Goal: Browse casually

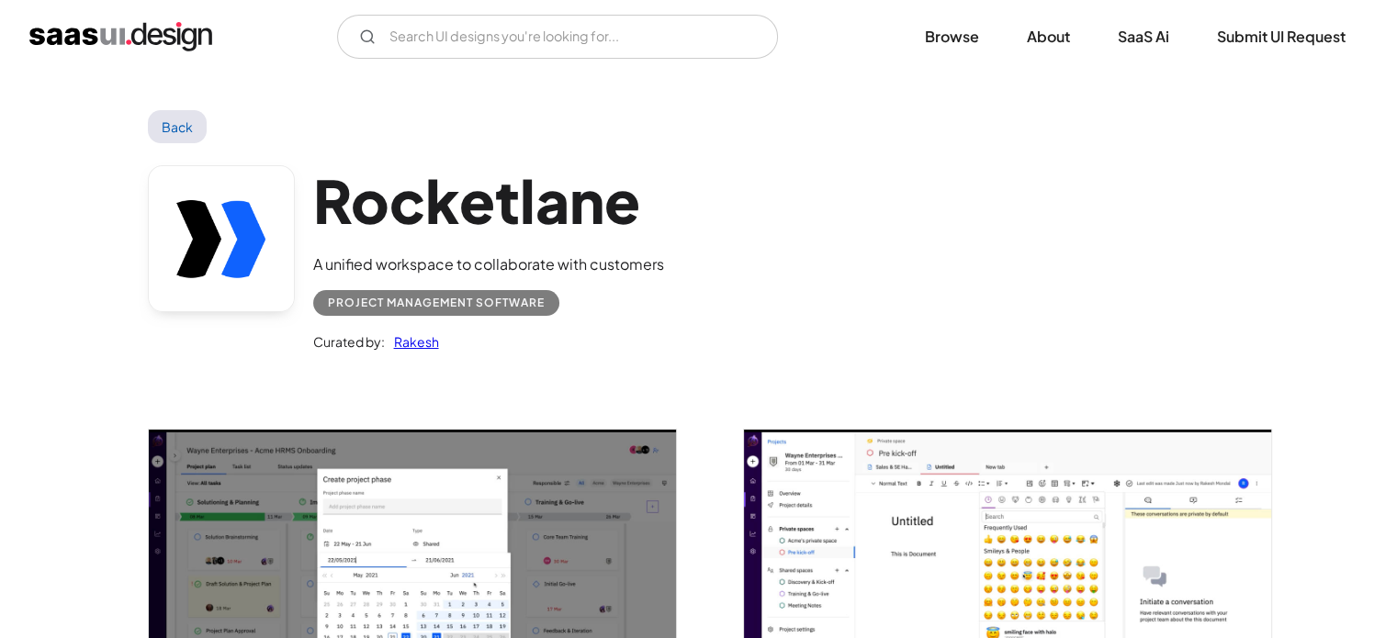
scroll to position [168, 0]
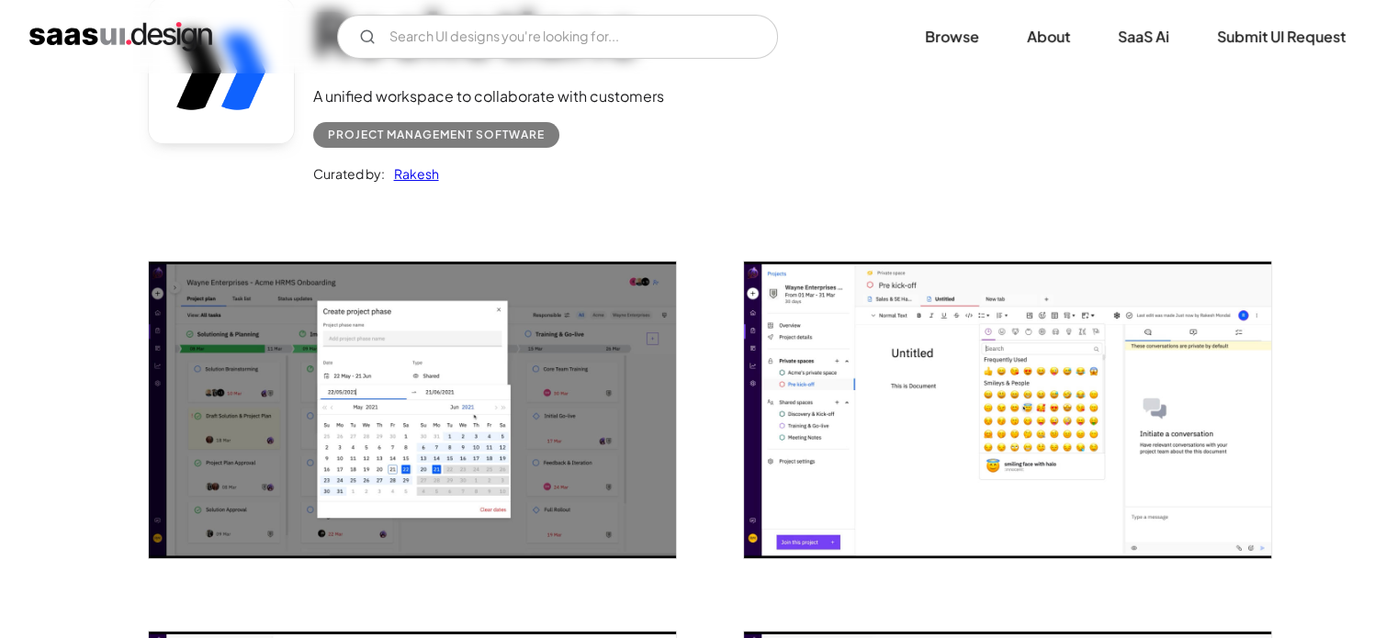
click at [1037, 451] on img "open lightbox" at bounding box center [1007, 410] width 527 height 297
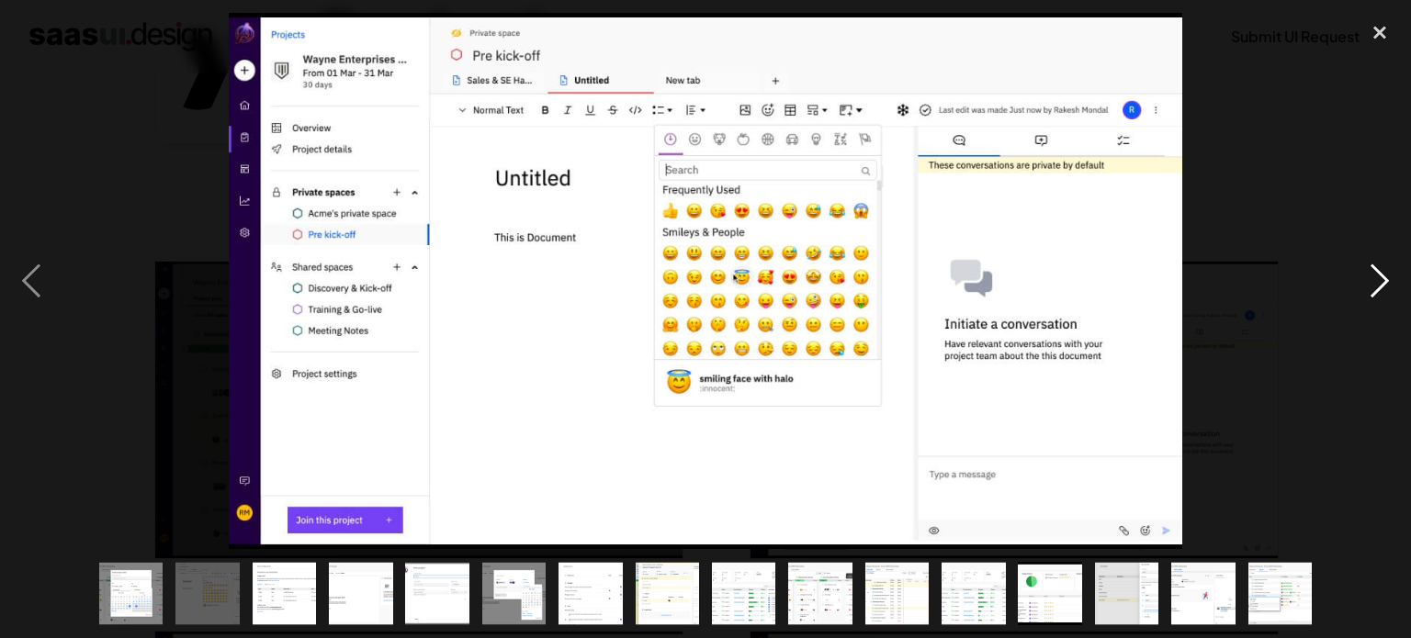
click at [1383, 271] on div "next image" at bounding box center [1379, 281] width 62 height 536
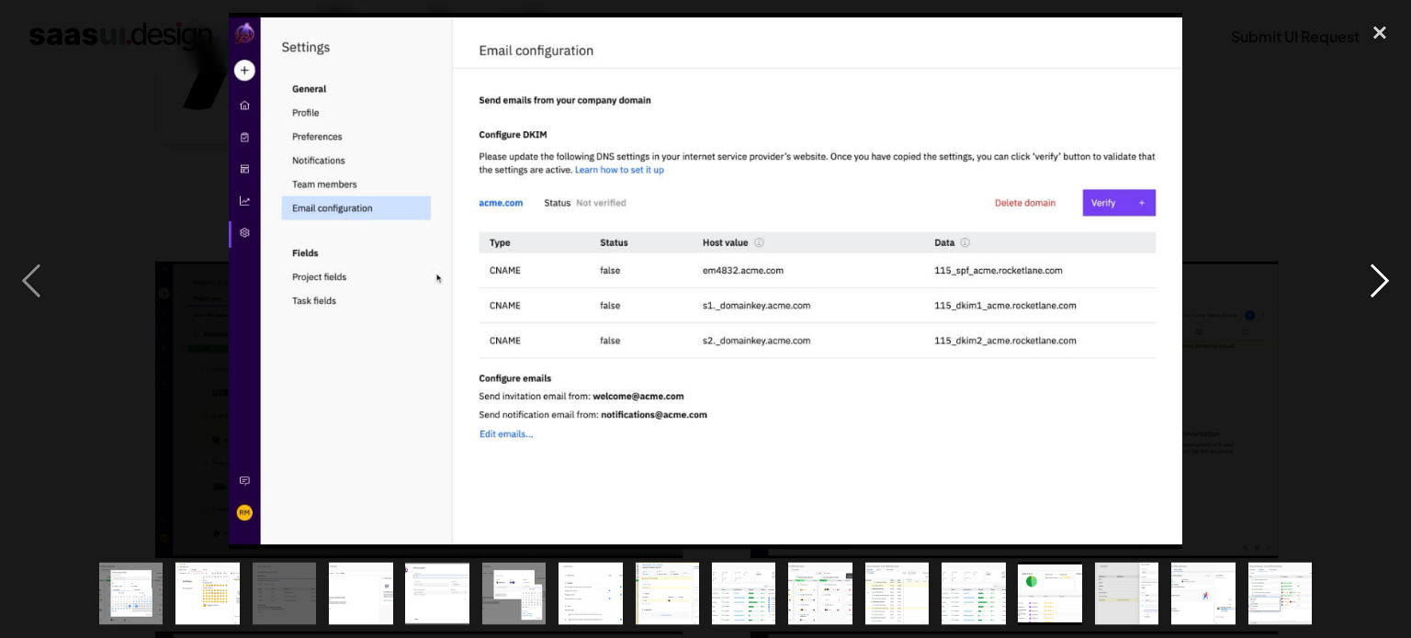
click at [1383, 271] on div "next image" at bounding box center [1379, 281] width 62 height 536
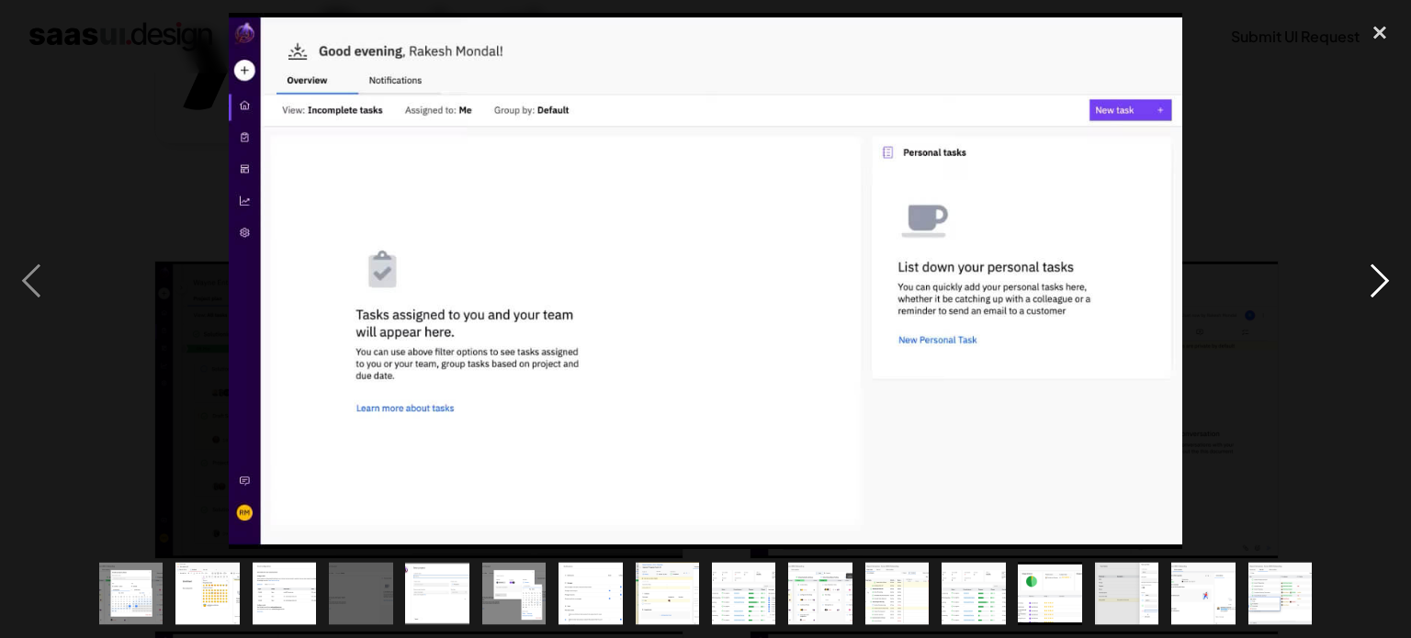
click at [1383, 271] on div "next image" at bounding box center [1379, 281] width 62 height 536
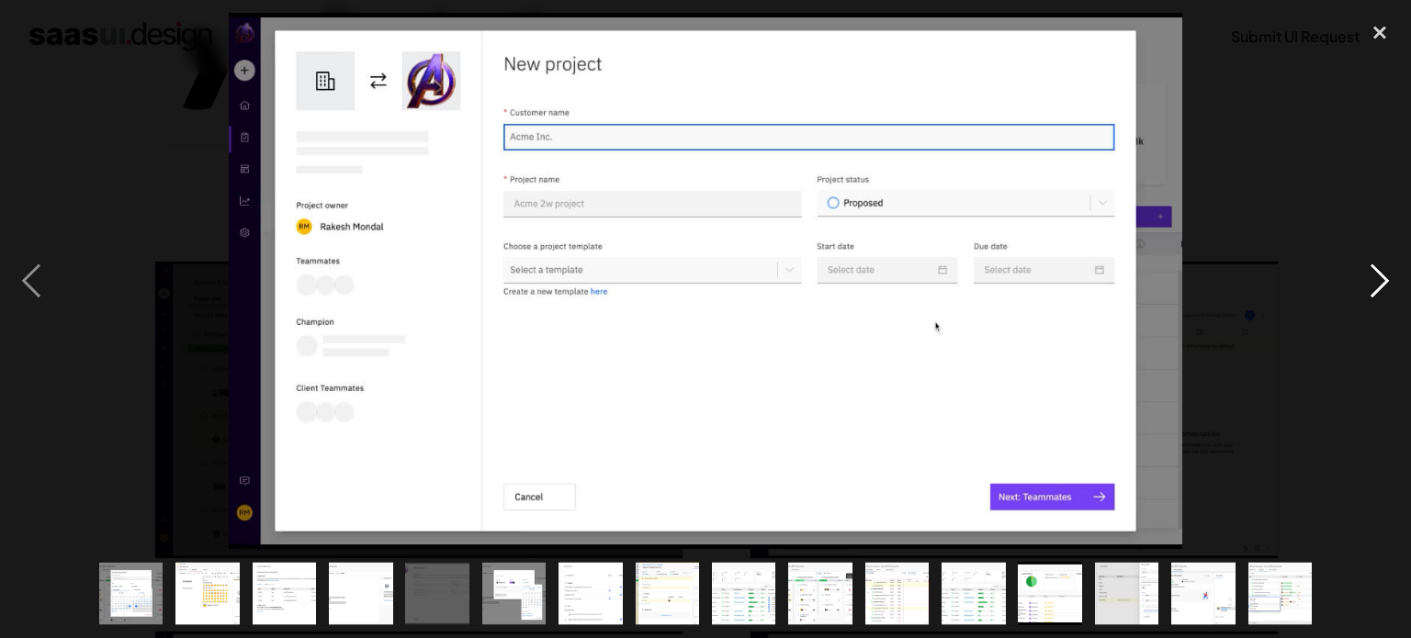
click at [1382, 266] on div "next image" at bounding box center [1379, 281] width 62 height 536
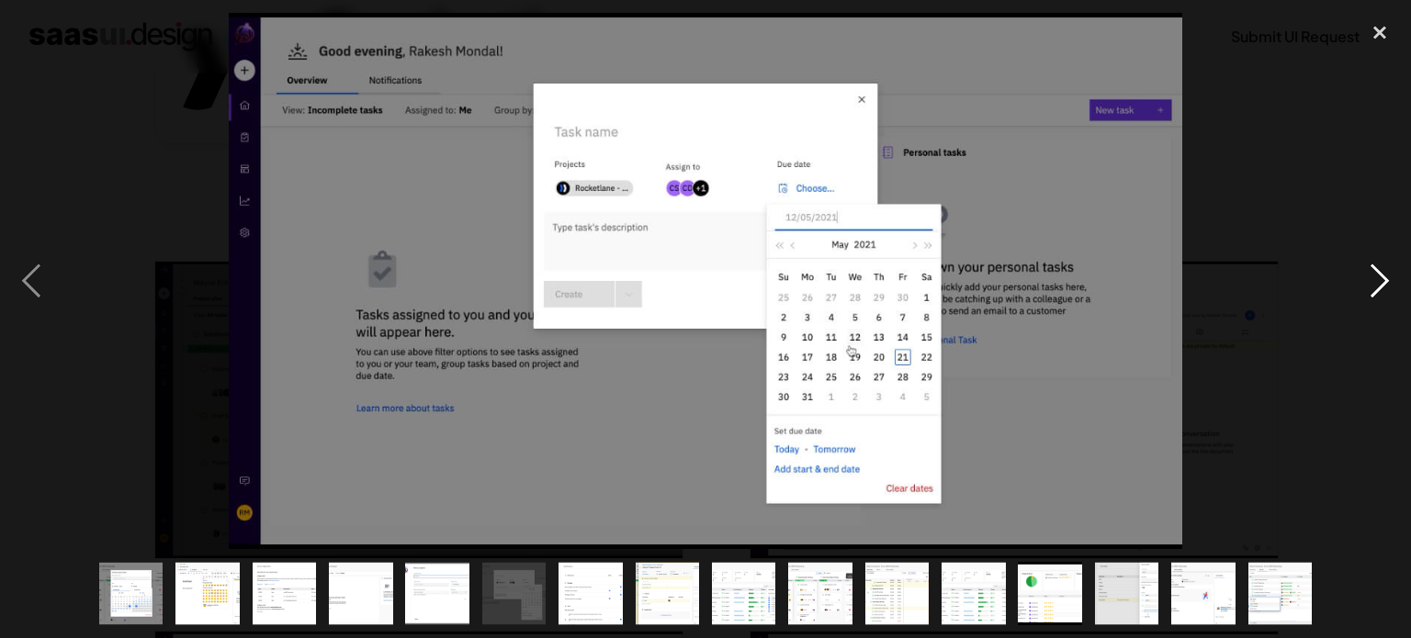
click at [1382, 266] on div "next image" at bounding box center [1379, 281] width 62 height 536
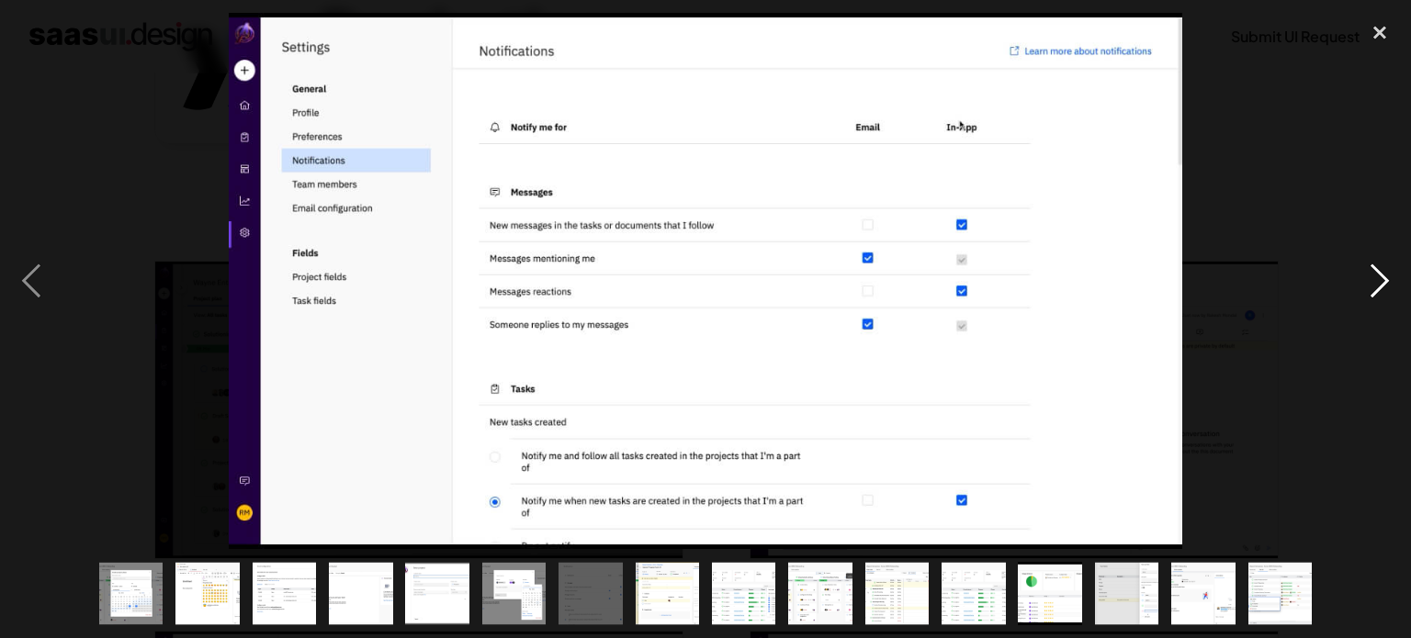
click at [1382, 266] on div "next image" at bounding box center [1379, 281] width 62 height 536
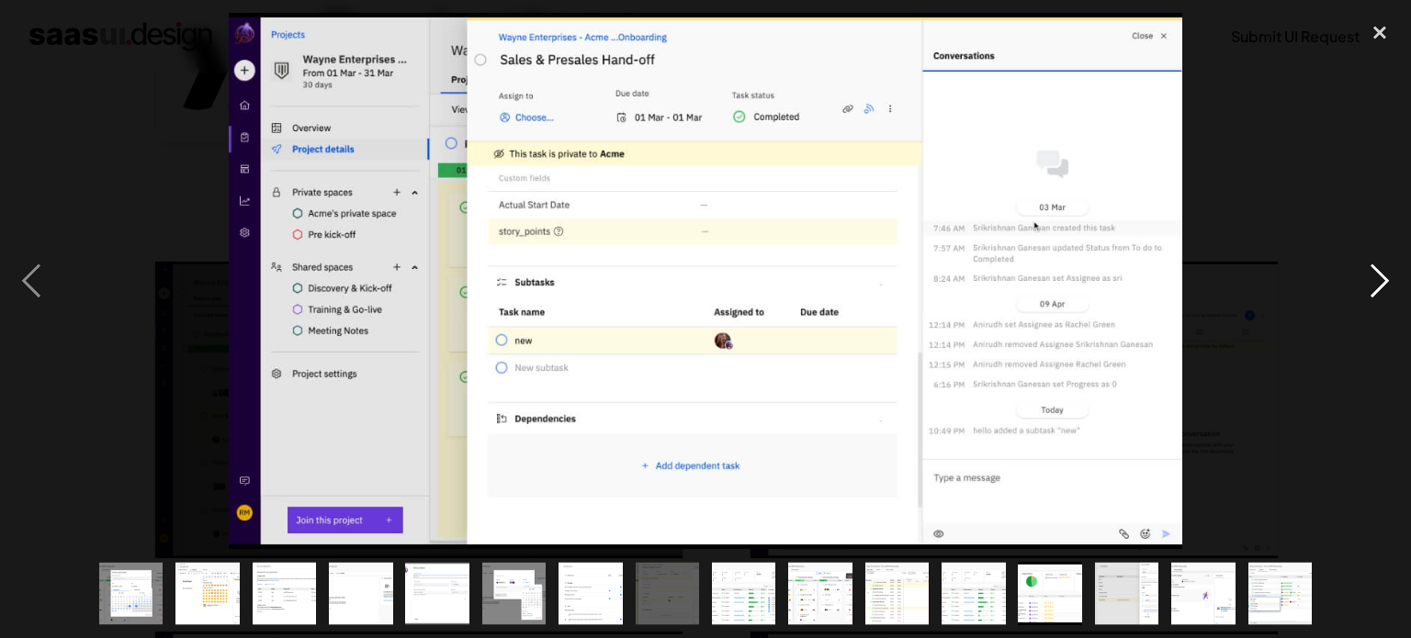
click at [1382, 266] on div "next image" at bounding box center [1379, 281] width 62 height 536
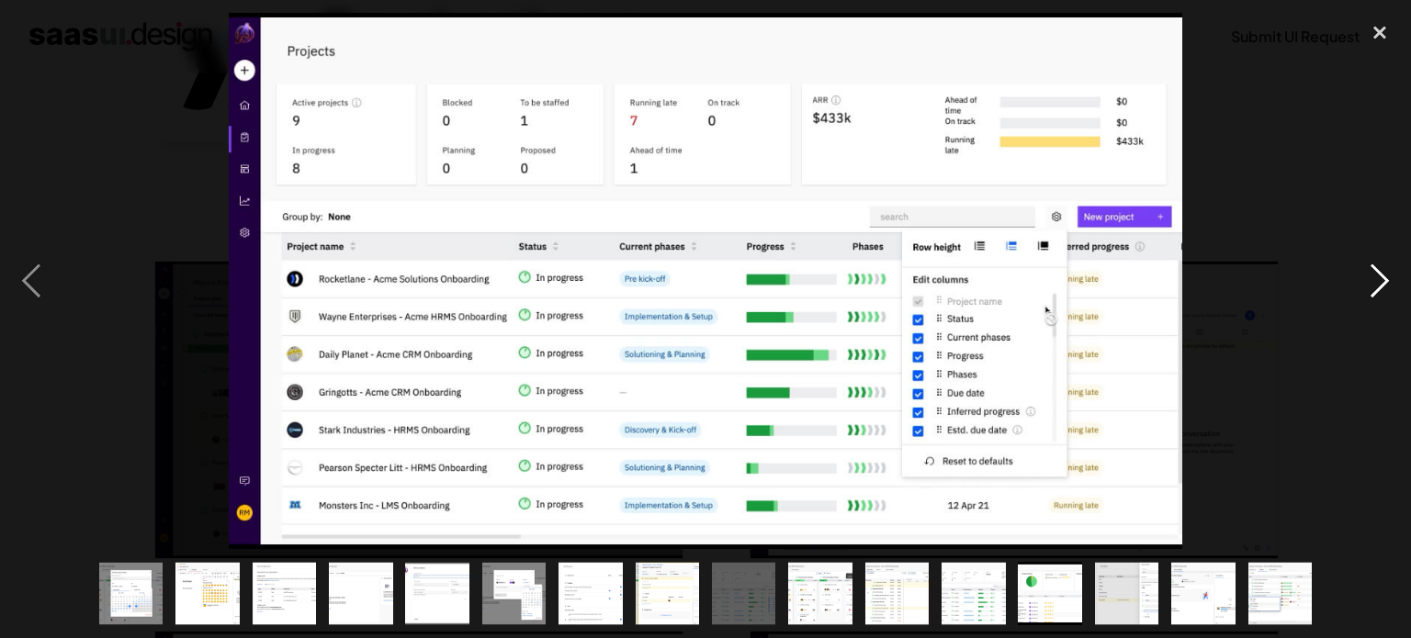
click at [1382, 266] on div "next image" at bounding box center [1379, 281] width 62 height 536
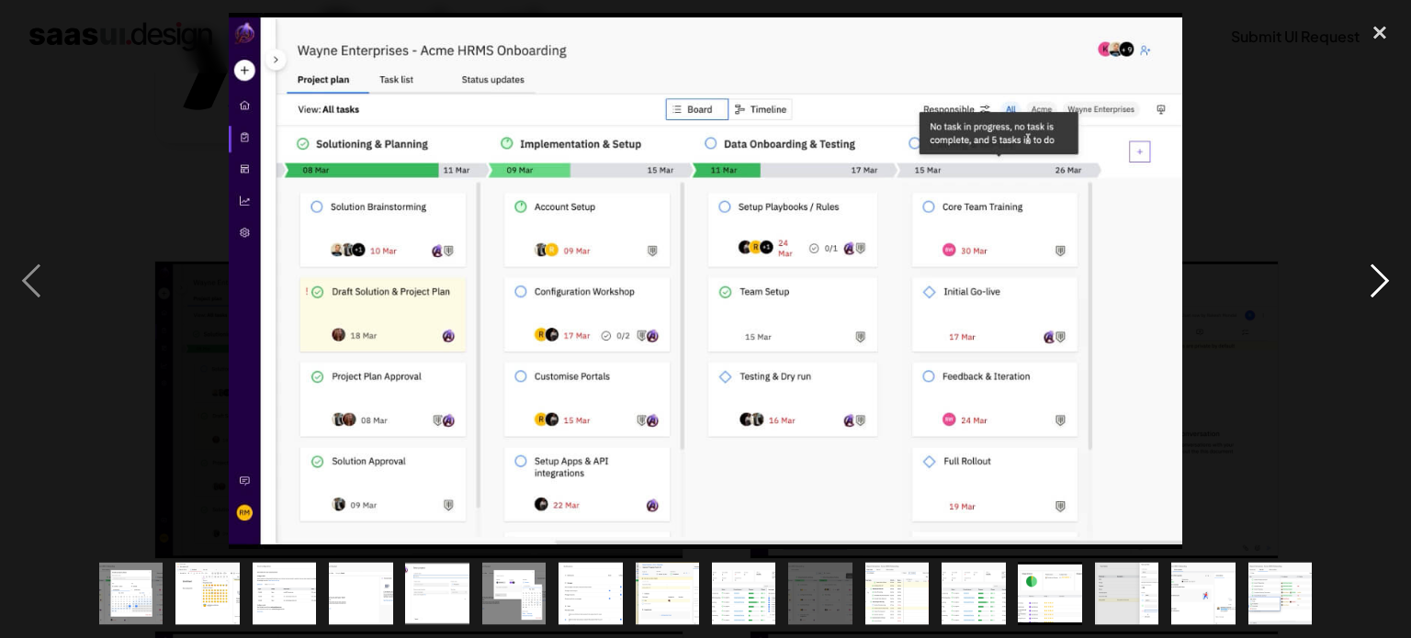
click at [1382, 266] on div "next image" at bounding box center [1379, 281] width 62 height 536
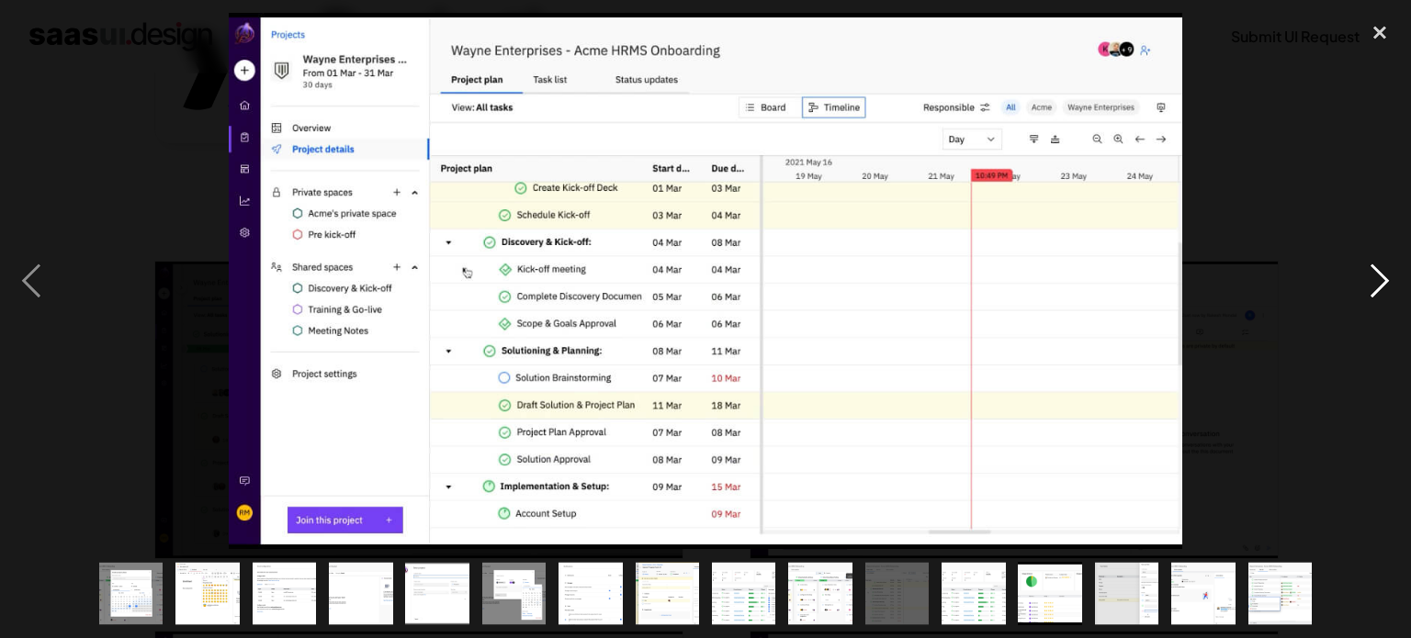
click at [1382, 266] on div "next image" at bounding box center [1379, 281] width 62 height 536
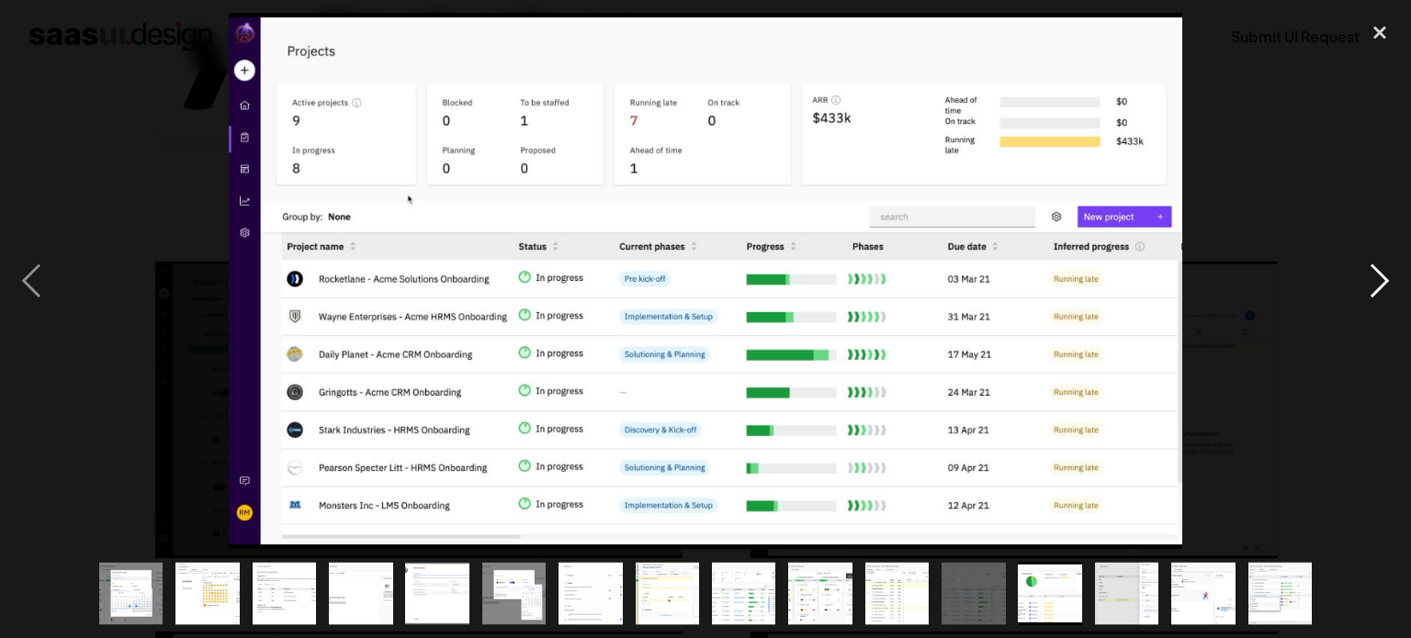
click at [1382, 266] on div "next image" at bounding box center [1379, 281] width 62 height 536
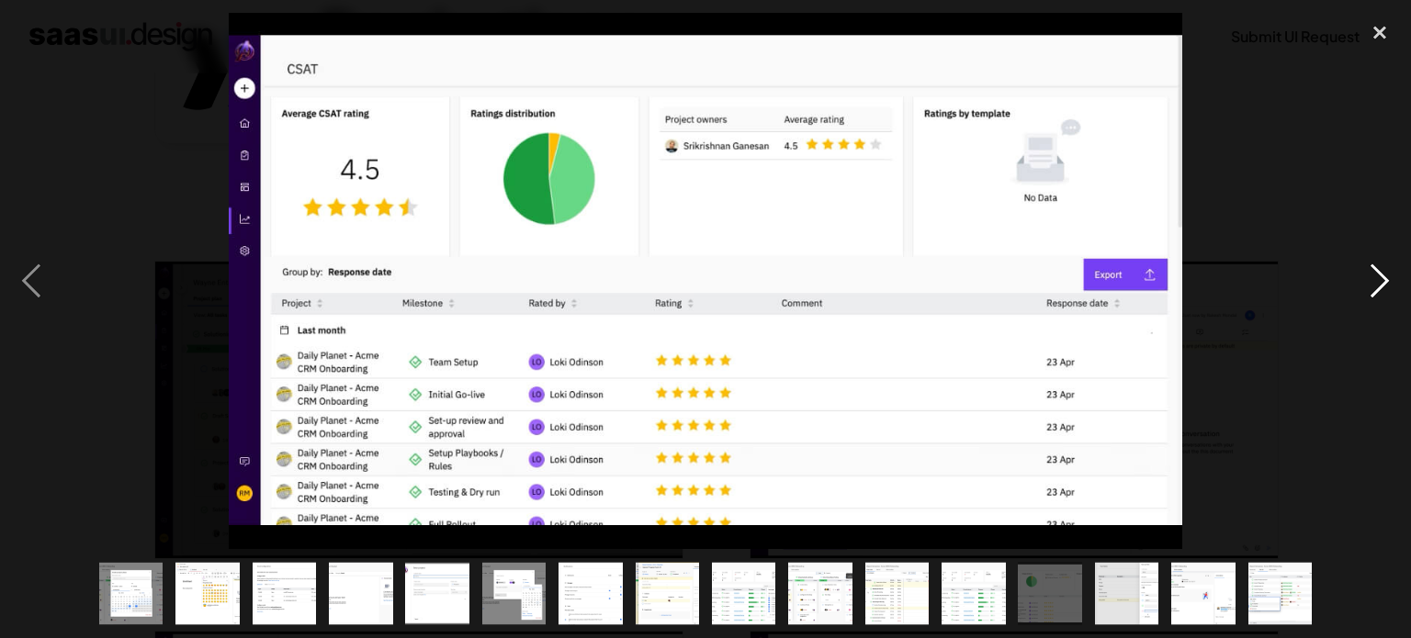
click at [1382, 266] on div "next image" at bounding box center [1379, 281] width 62 height 536
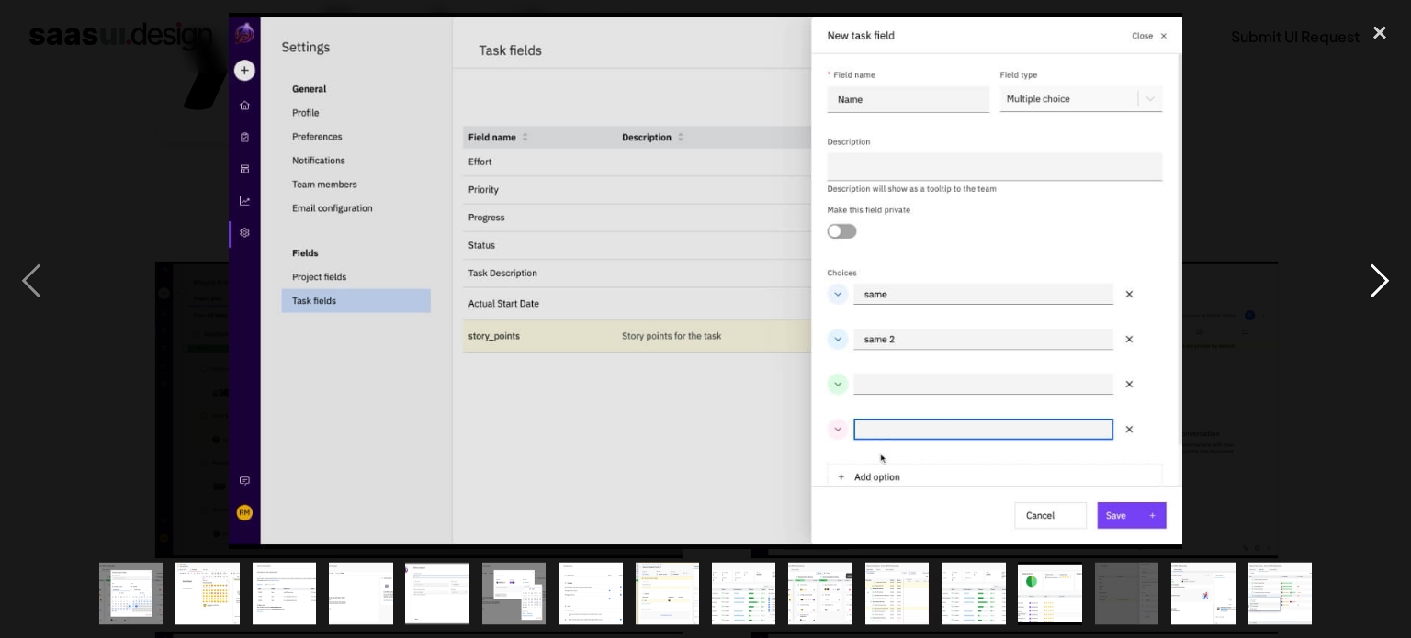
click at [1382, 266] on div "next image" at bounding box center [1379, 281] width 62 height 536
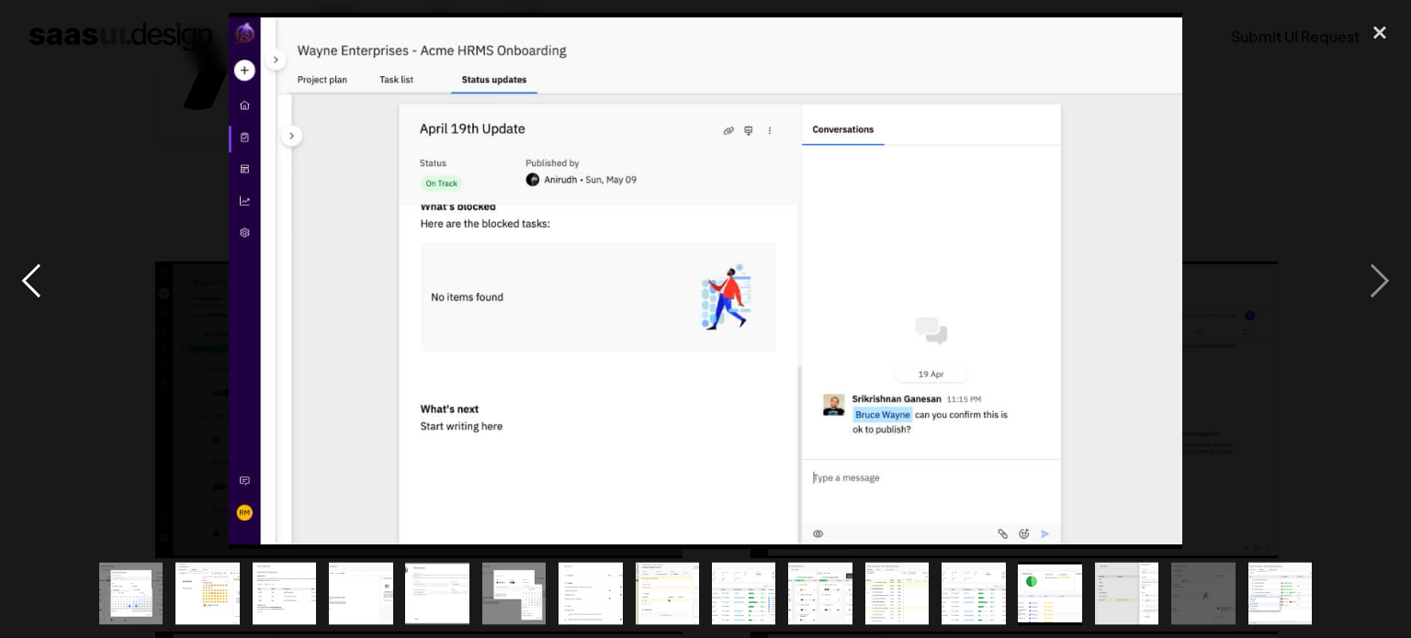
click at [23, 287] on div "previous image" at bounding box center [31, 281] width 62 height 536
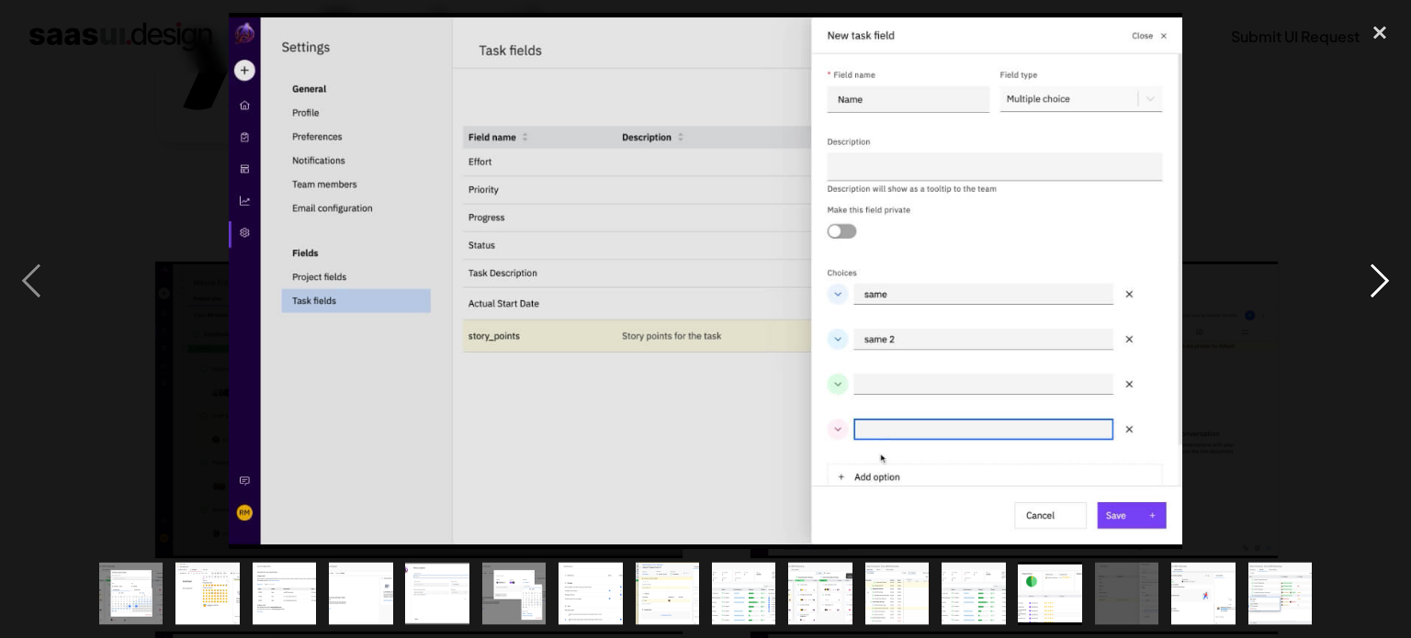
click at [1366, 312] on div "next image" at bounding box center [1379, 281] width 62 height 536
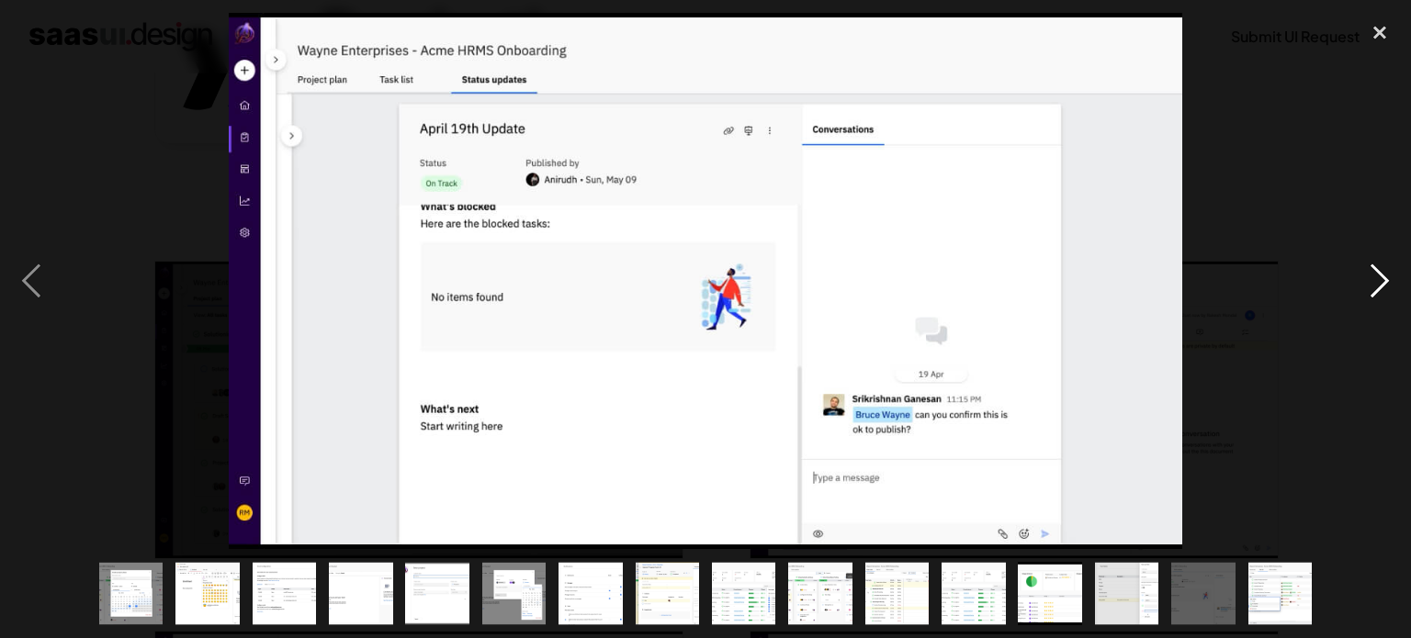
click at [1366, 312] on div "next image" at bounding box center [1379, 281] width 62 height 536
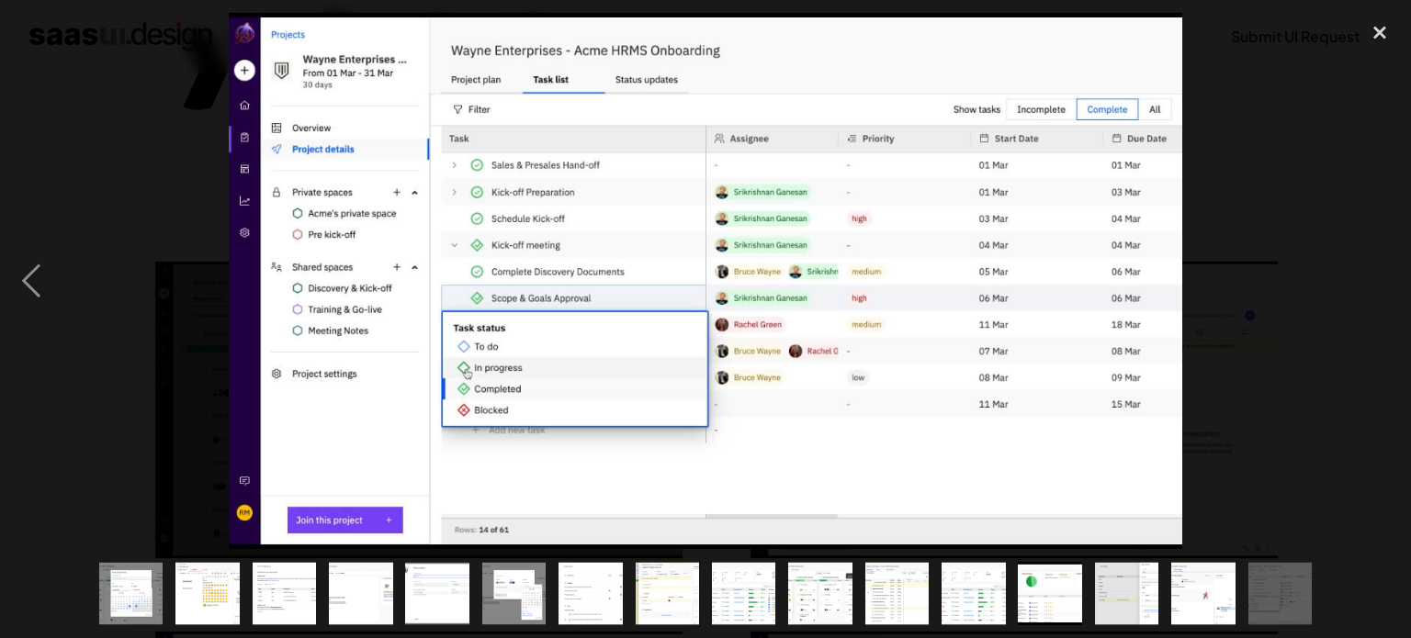
click at [1366, 312] on div "next image" at bounding box center [1379, 281] width 62 height 536
click at [25, 276] on div "previous image" at bounding box center [31, 281] width 62 height 536
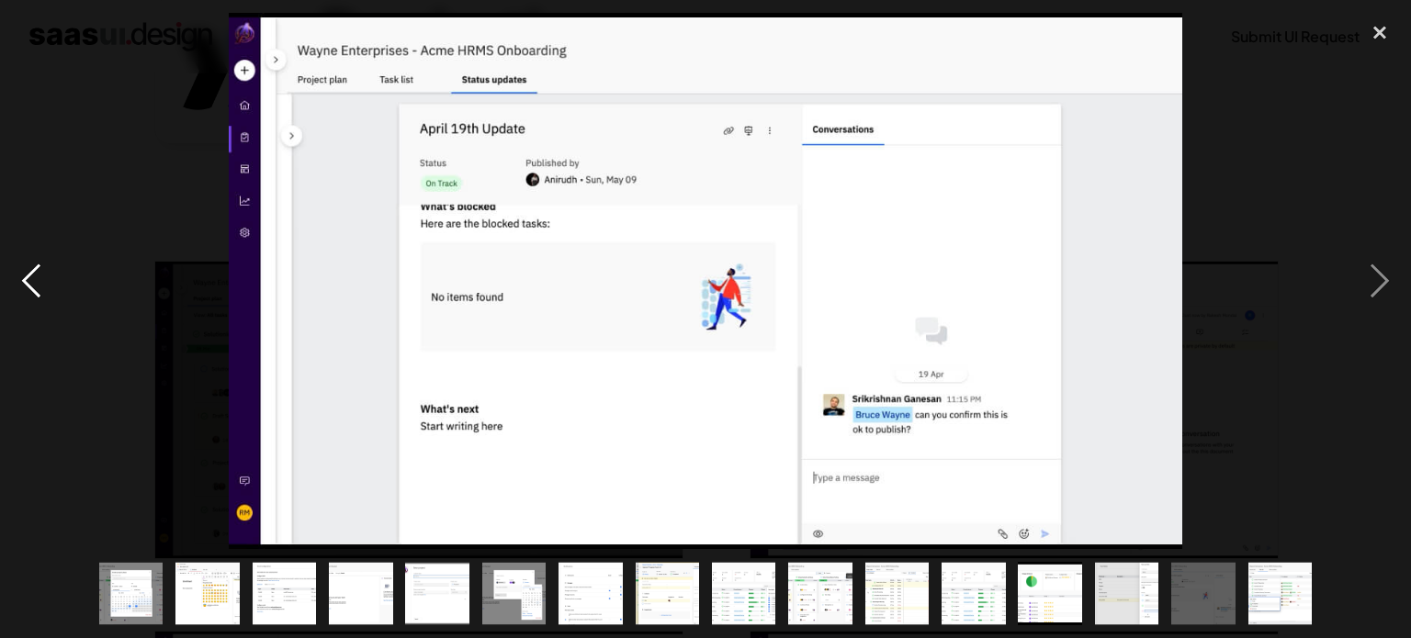
click at [25, 276] on div "previous image" at bounding box center [31, 281] width 62 height 536
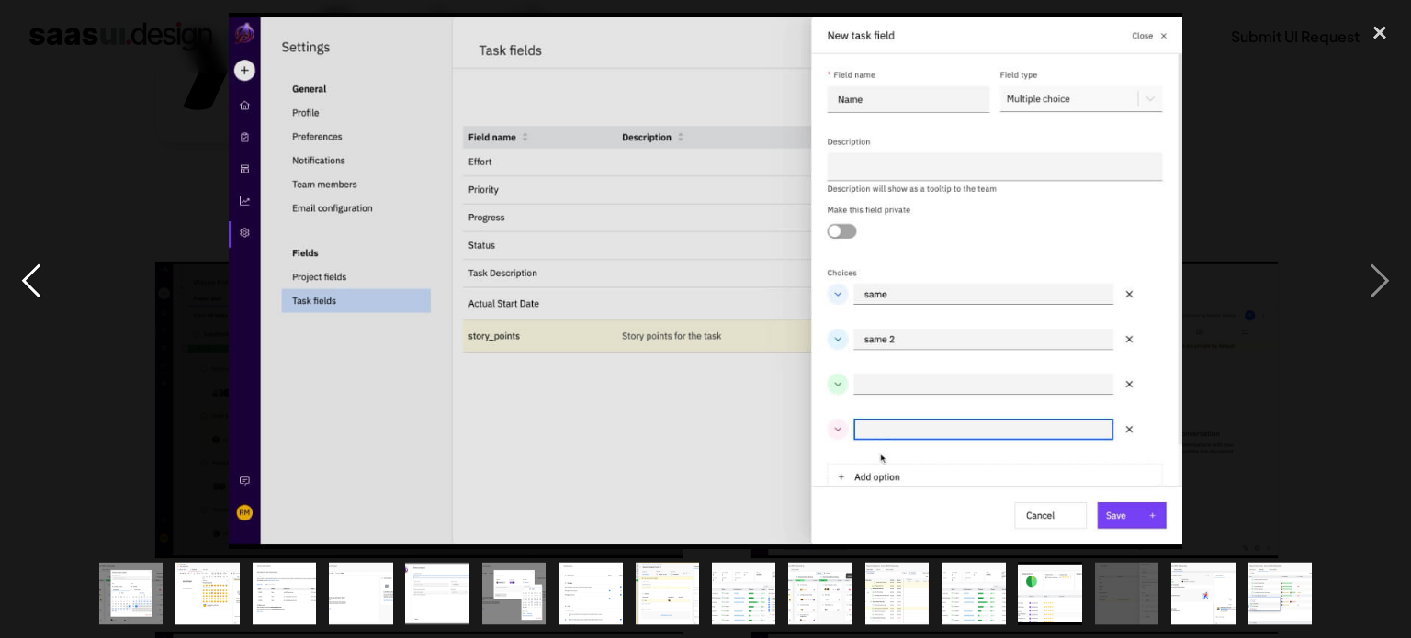
click at [25, 276] on div "previous image" at bounding box center [31, 281] width 62 height 536
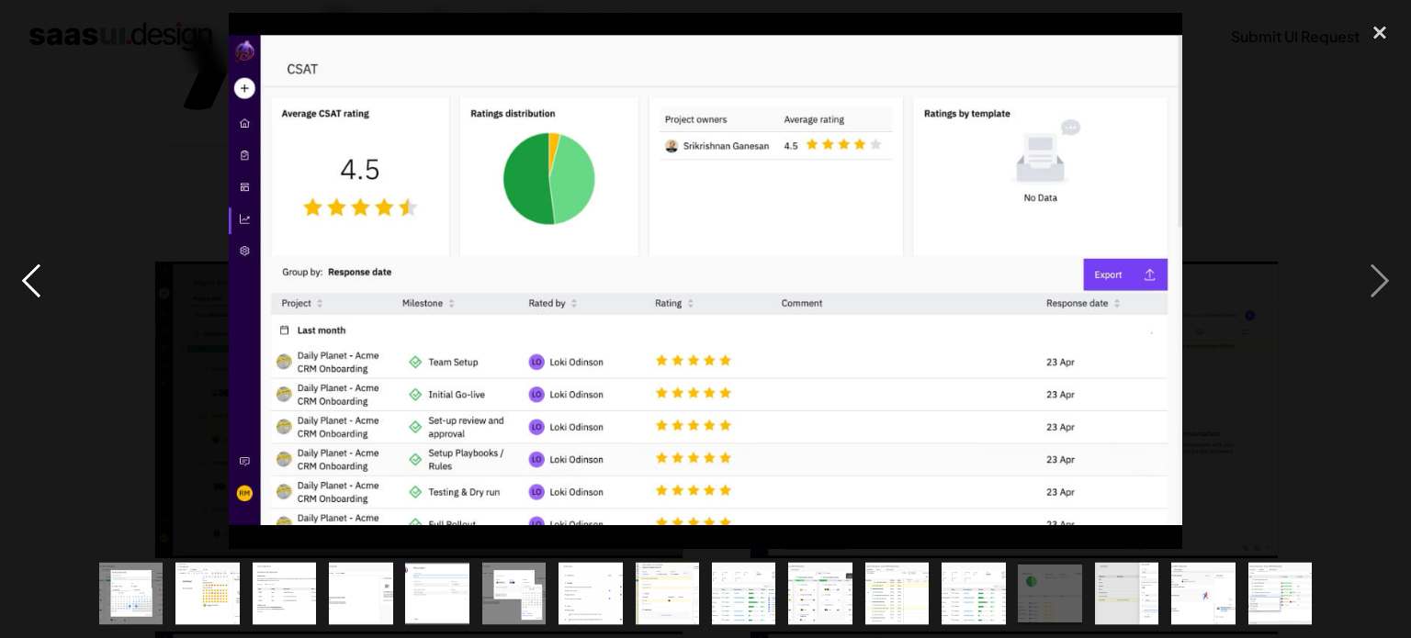
click at [25, 276] on div "previous image" at bounding box center [31, 281] width 62 height 536
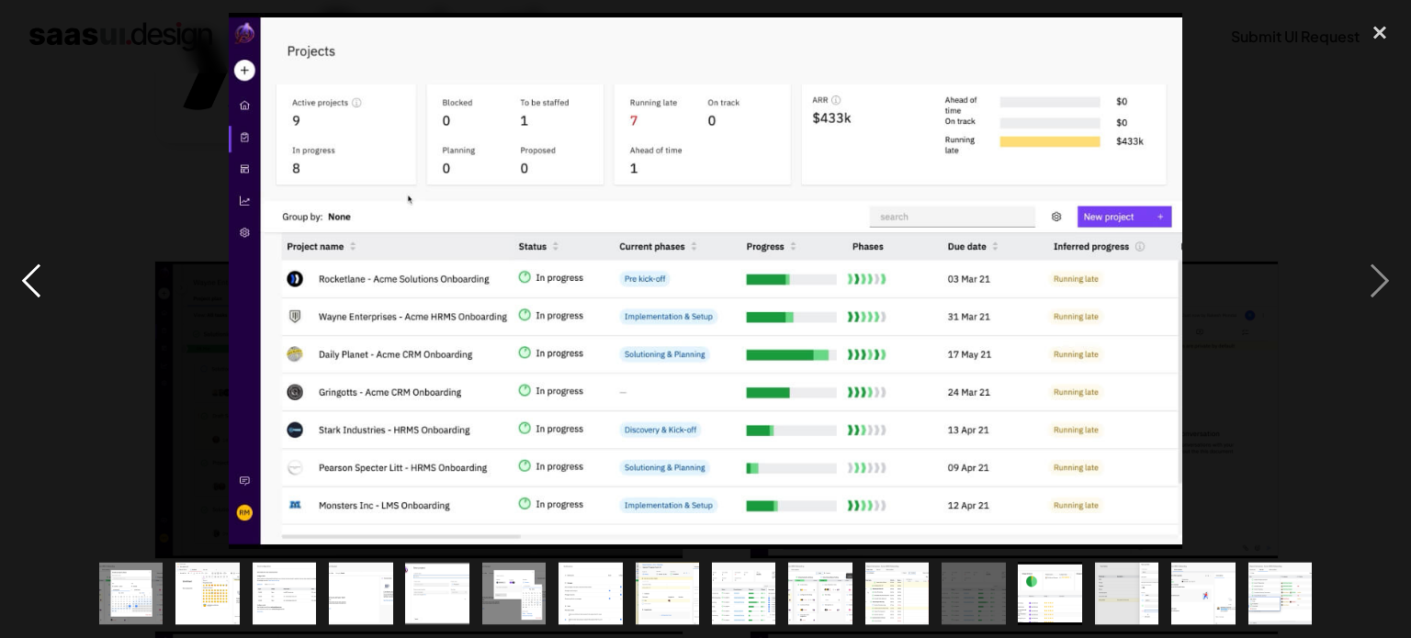
click at [25, 276] on div "previous image" at bounding box center [31, 281] width 62 height 536
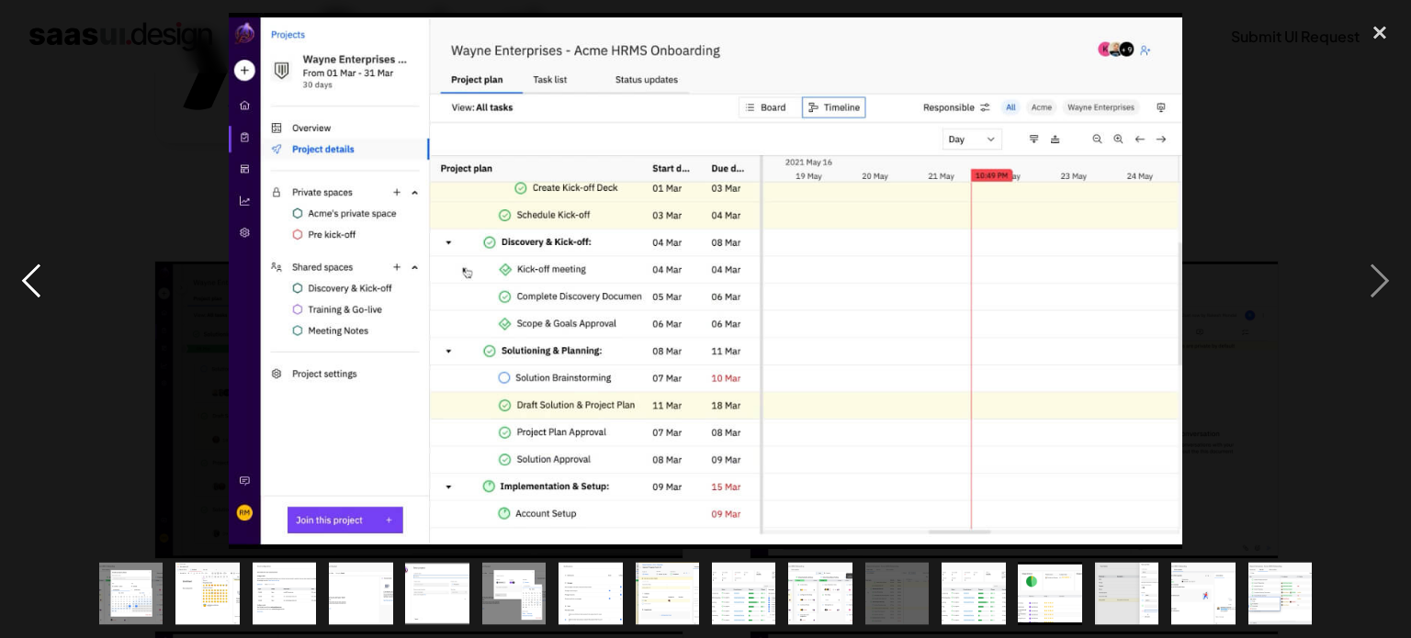
click at [25, 276] on div "previous image" at bounding box center [31, 281] width 62 height 536
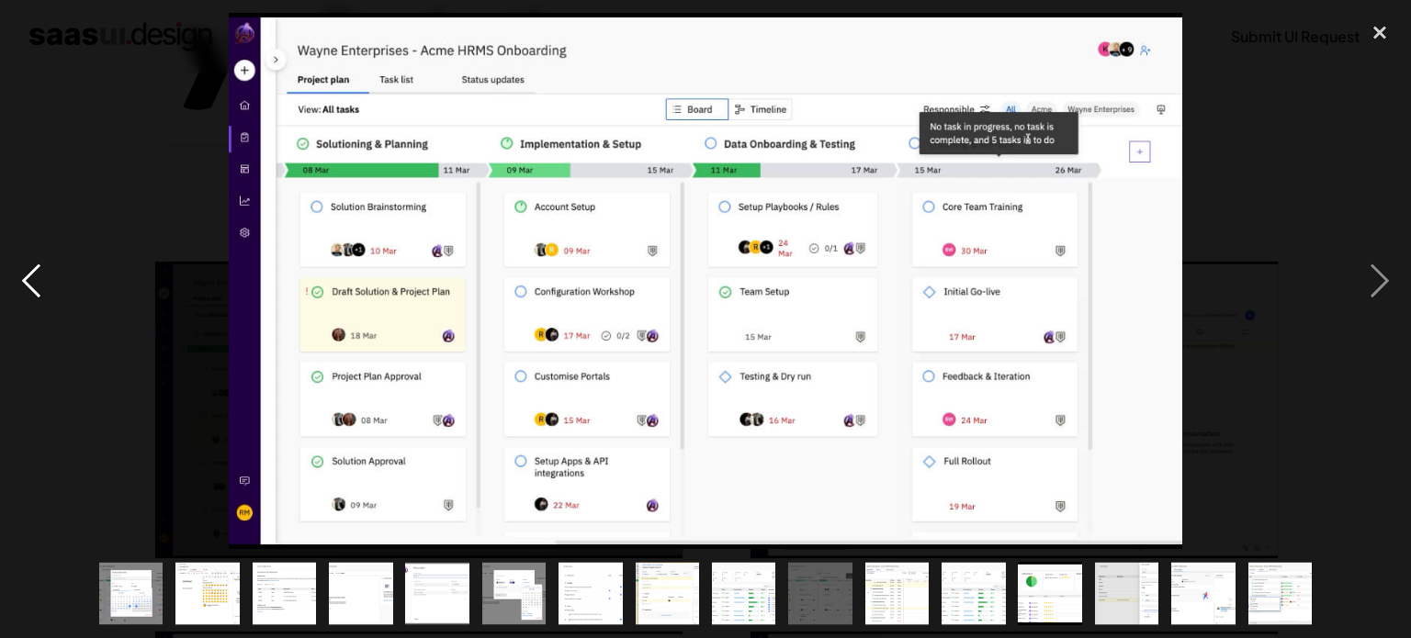
click at [25, 276] on div "previous image" at bounding box center [31, 281] width 62 height 536
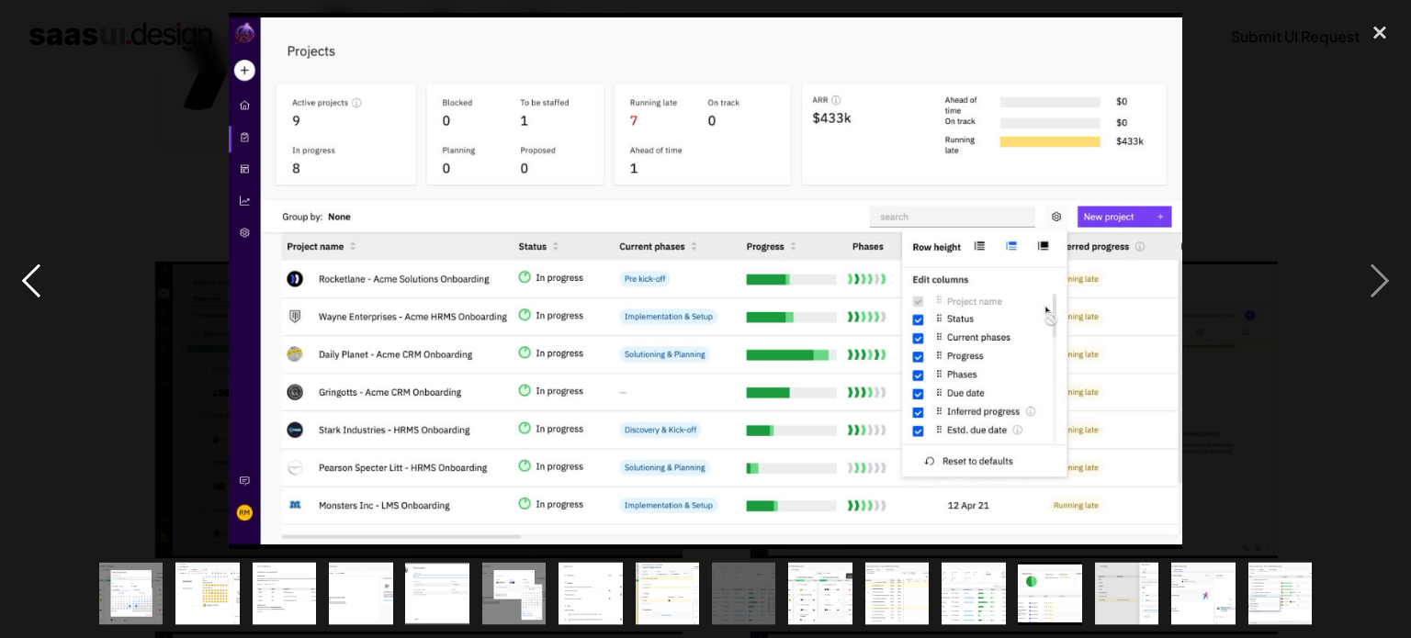
click at [25, 276] on div "previous image" at bounding box center [31, 281] width 62 height 536
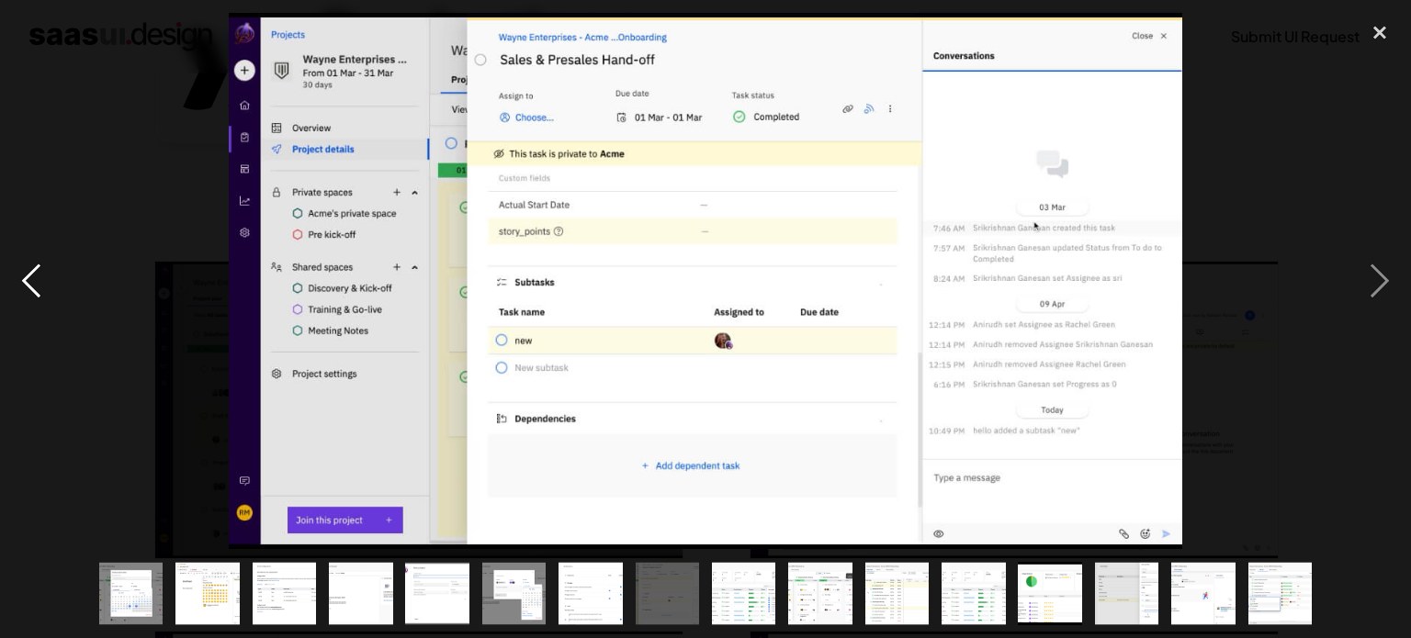
click at [25, 276] on div "previous image" at bounding box center [31, 281] width 62 height 536
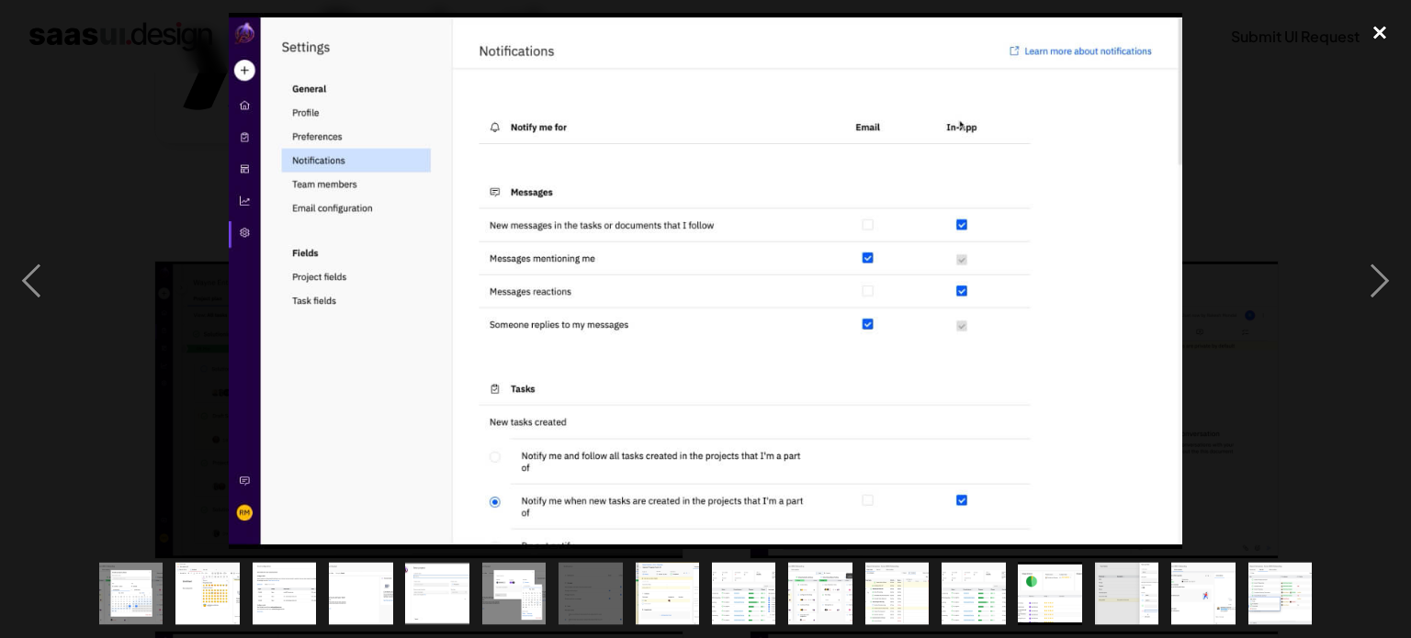
click at [1381, 39] on div "close lightbox" at bounding box center [1379, 33] width 62 height 40
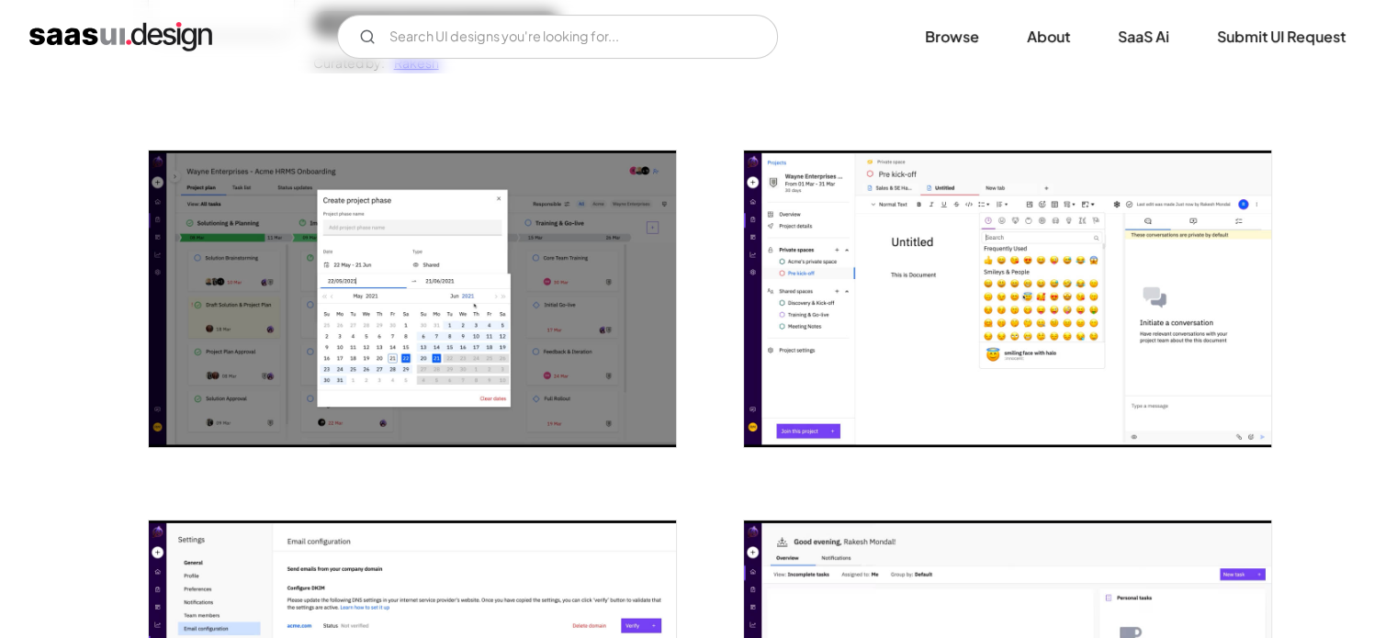
scroll to position [0, 0]
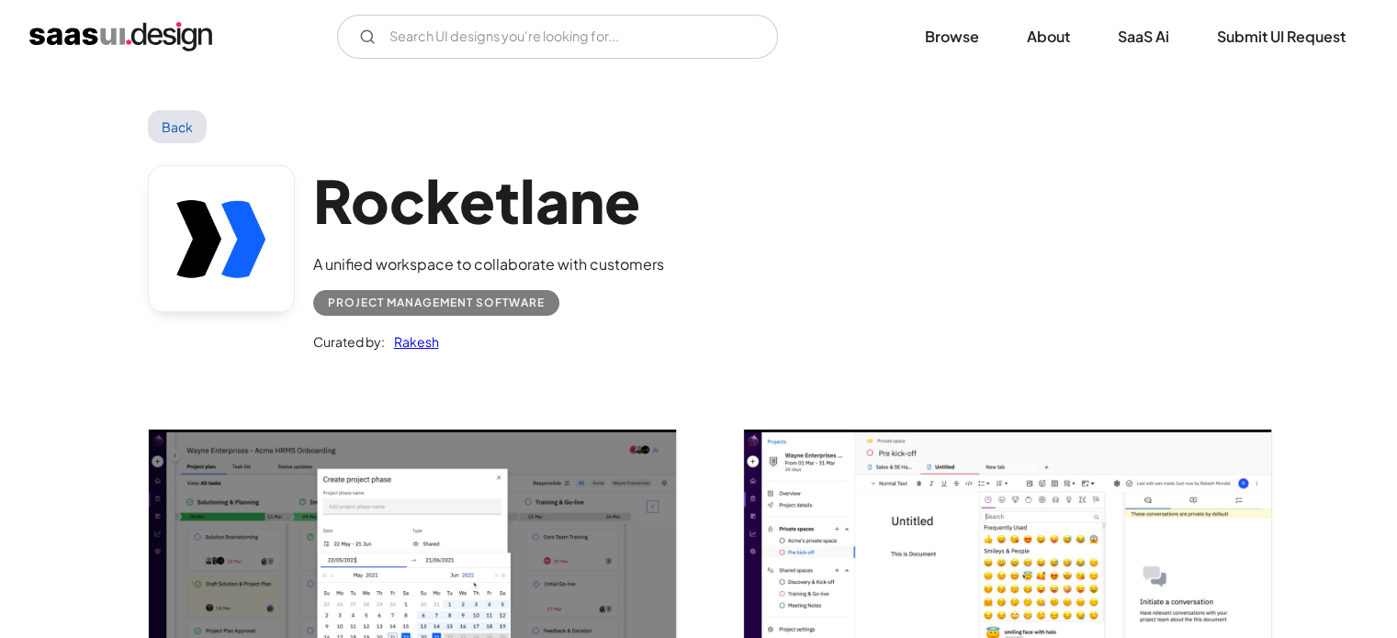
click at [191, 118] on link "Back" at bounding box center [178, 126] width 60 height 33
